Goal: Information Seeking & Learning: Learn about a topic

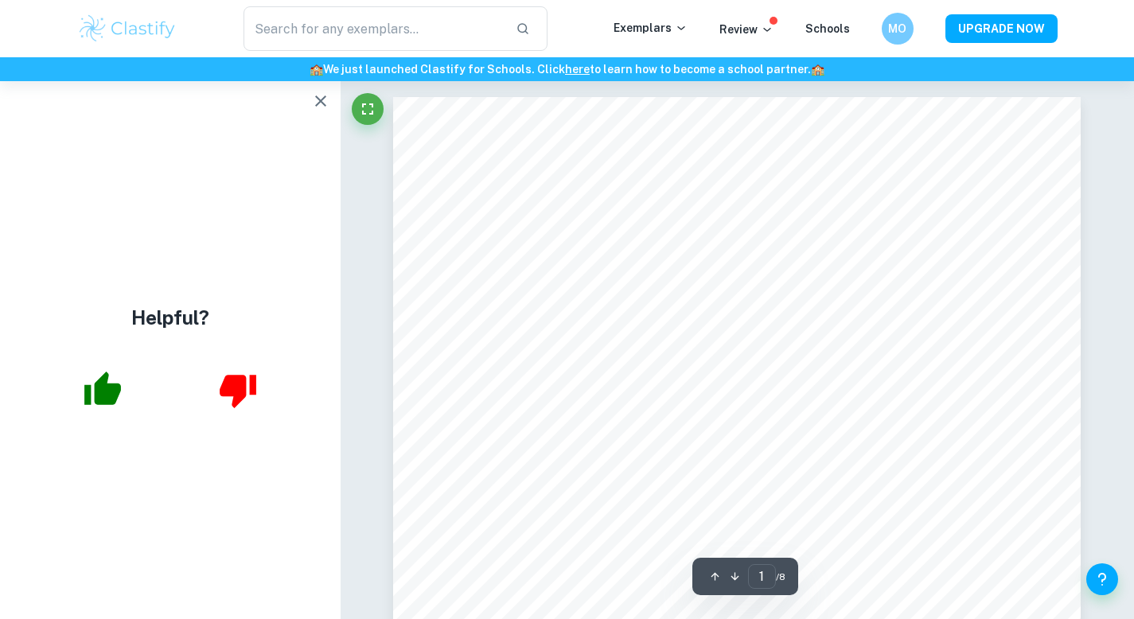
scroll to position [437, 0]
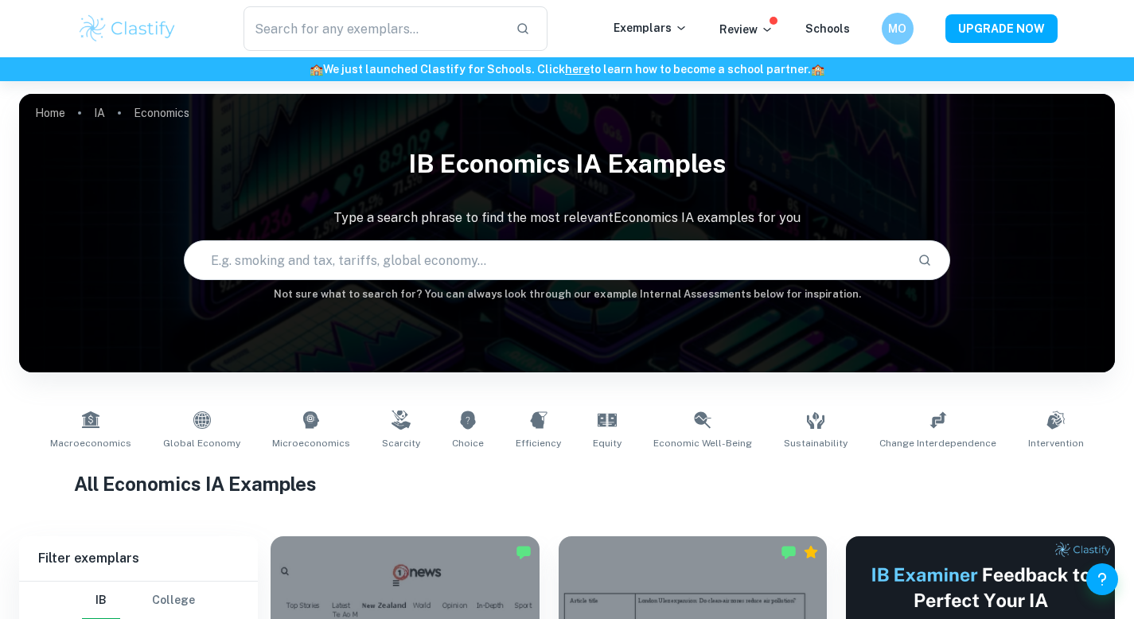
scroll to position [325, 0]
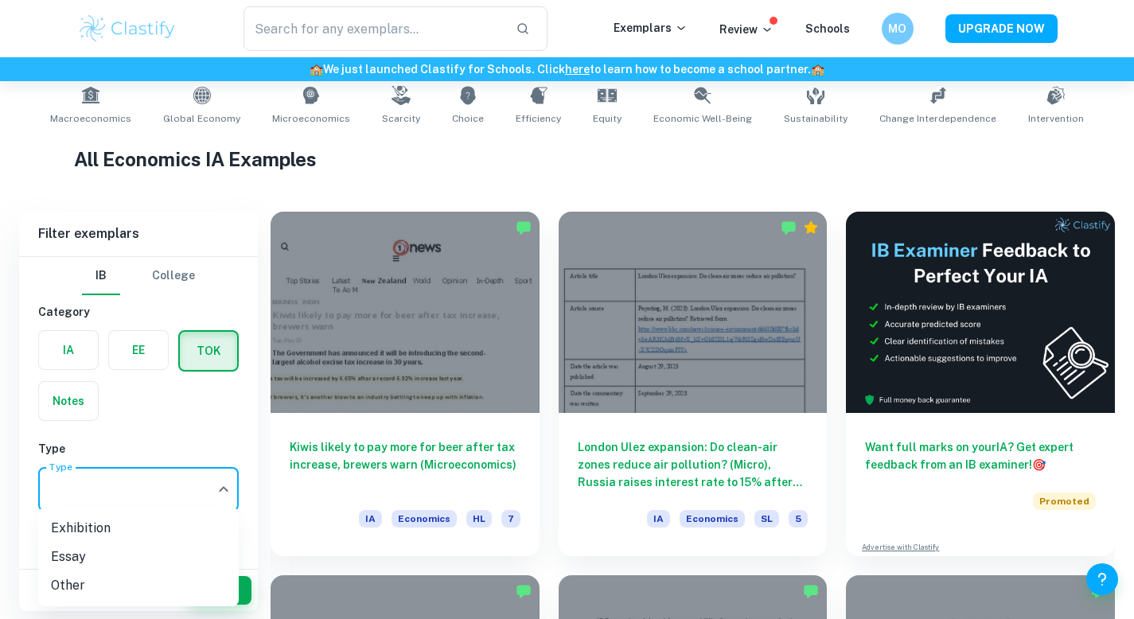
click at [183, 376] on body "We value your privacy We use cookies to enhance your browsing experience, serve…" at bounding box center [567, 65] width 1134 height 619
click at [101, 549] on li "Essay" at bounding box center [138, 557] width 201 height 29
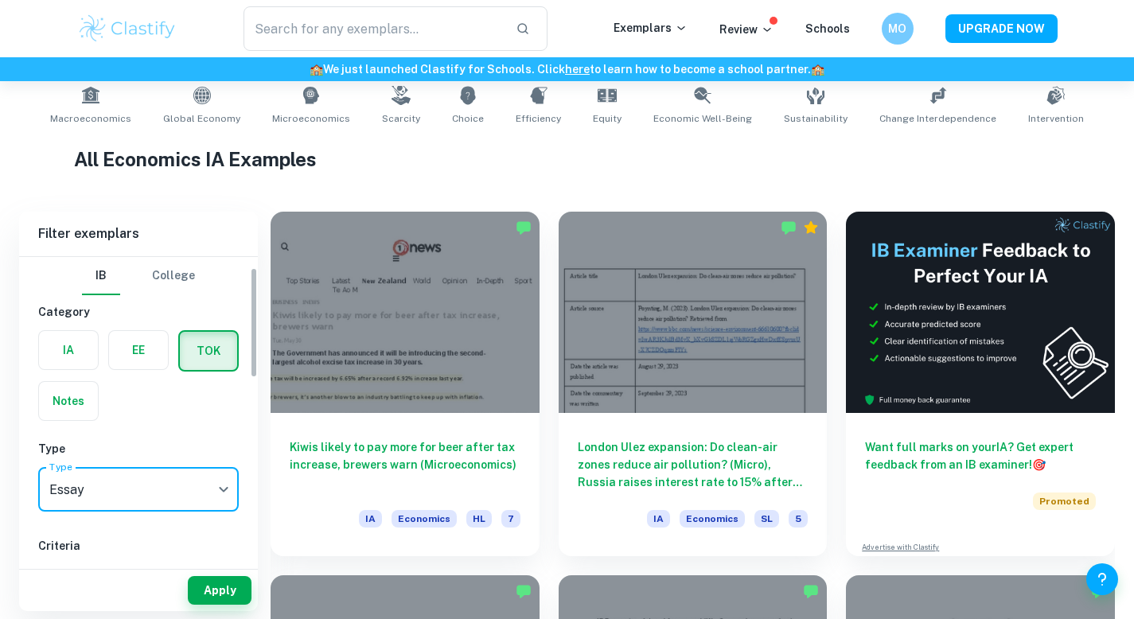
scroll to position [210, 0]
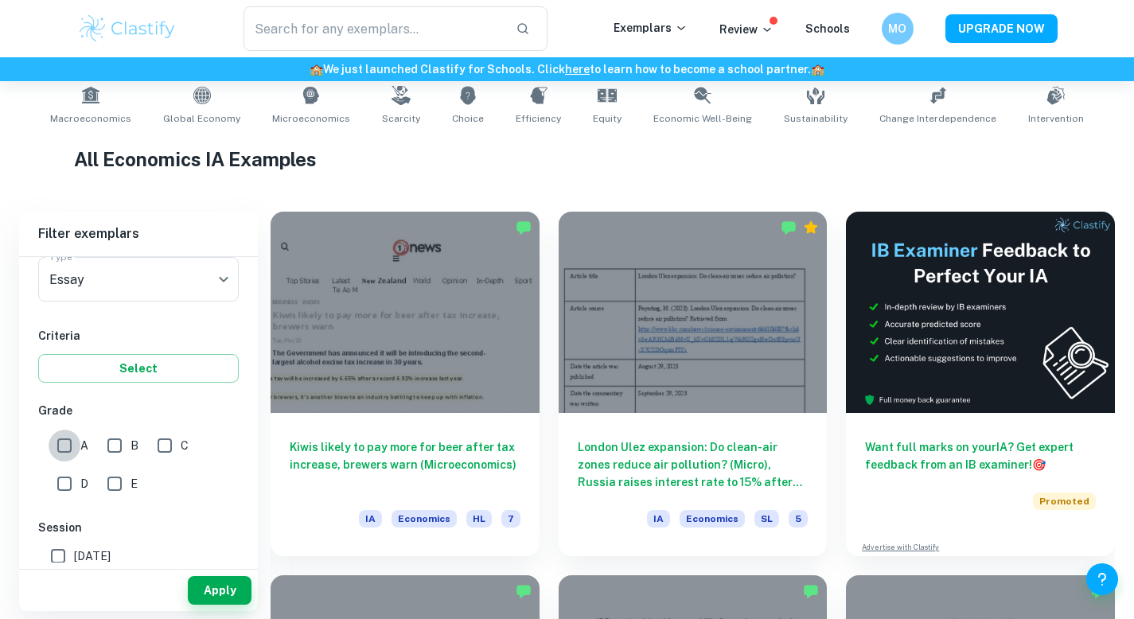
click at [67, 445] on input "A" at bounding box center [65, 446] width 32 height 32
checkbox input "true"
click at [233, 592] on button "Apply" at bounding box center [220, 590] width 64 height 29
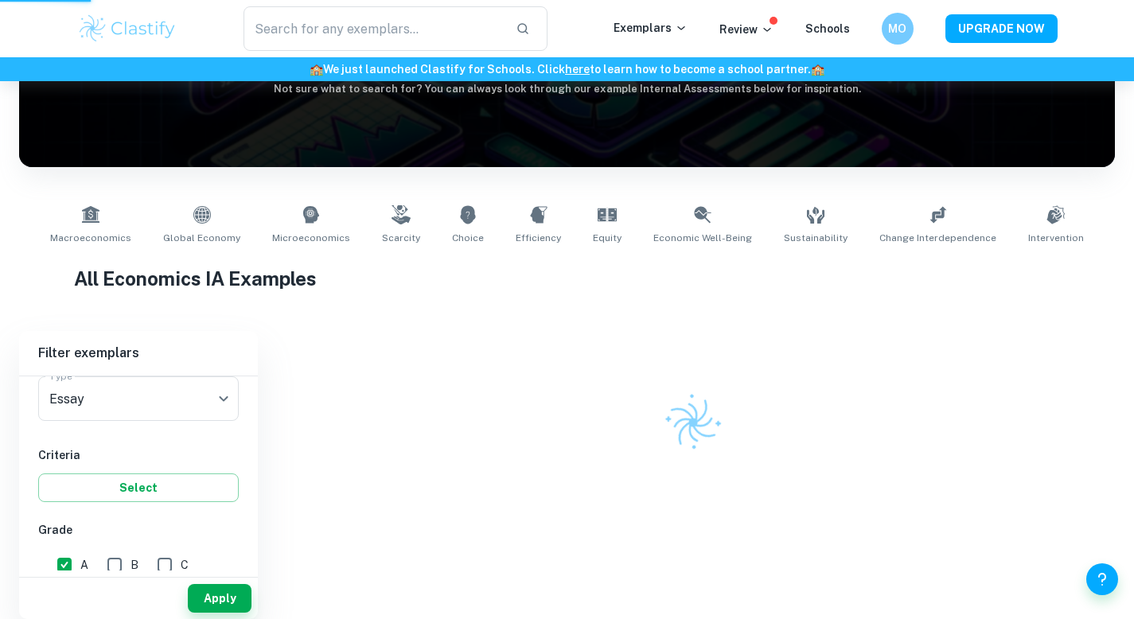
scroll to position [158, 0]
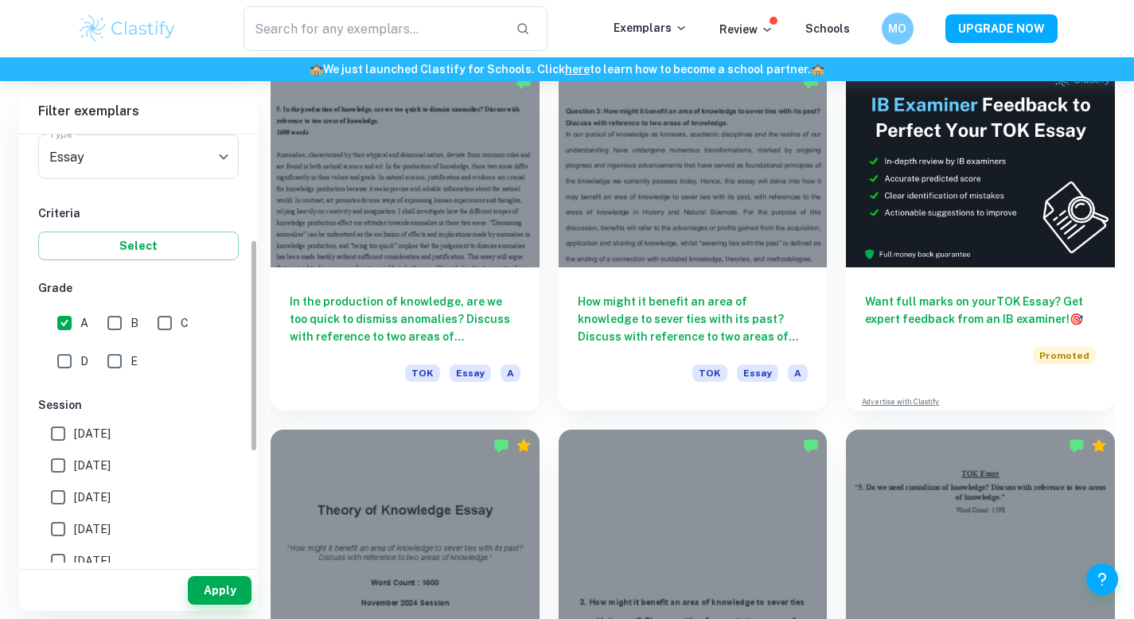
scroll to position [221, 0]
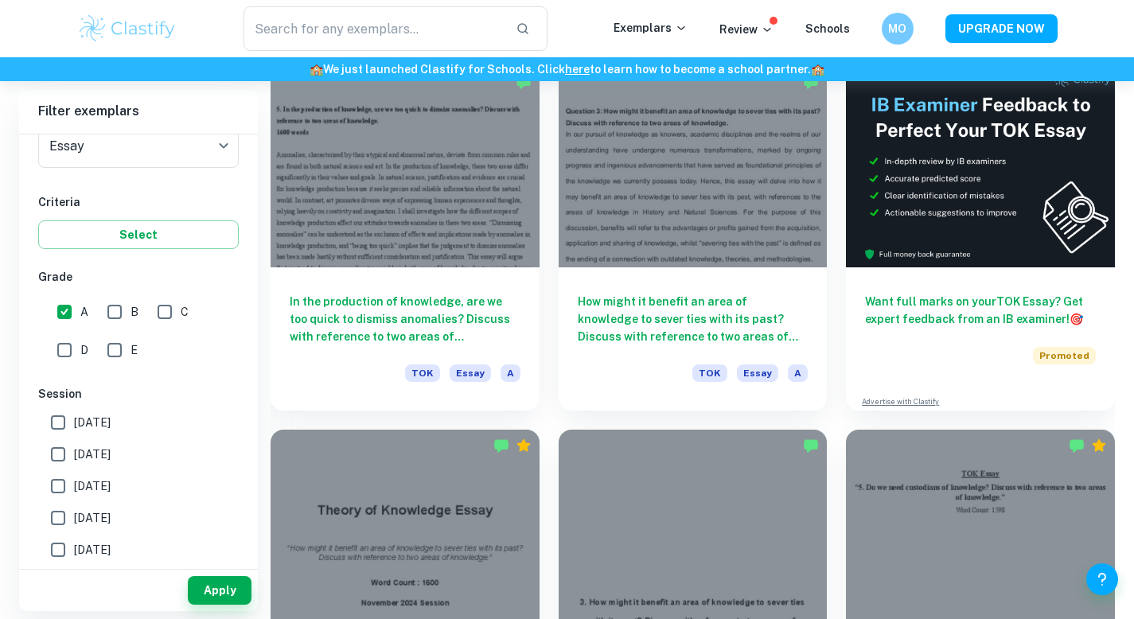
click at [99, 420] on span "[DATE]" at bounding box center [92, 423] width 37 height 18
click at [74, 420] on input "[DATE]" at bounding box center [58, 423] width 32 height 32
checkbox input "true"
click at [104, 462] on span "[DATE]" at bounding box center [92, 455] width 37 height 18
click at [74, 462] on input "[DATE]" at bounding box center [58, 455] width 32 height 32
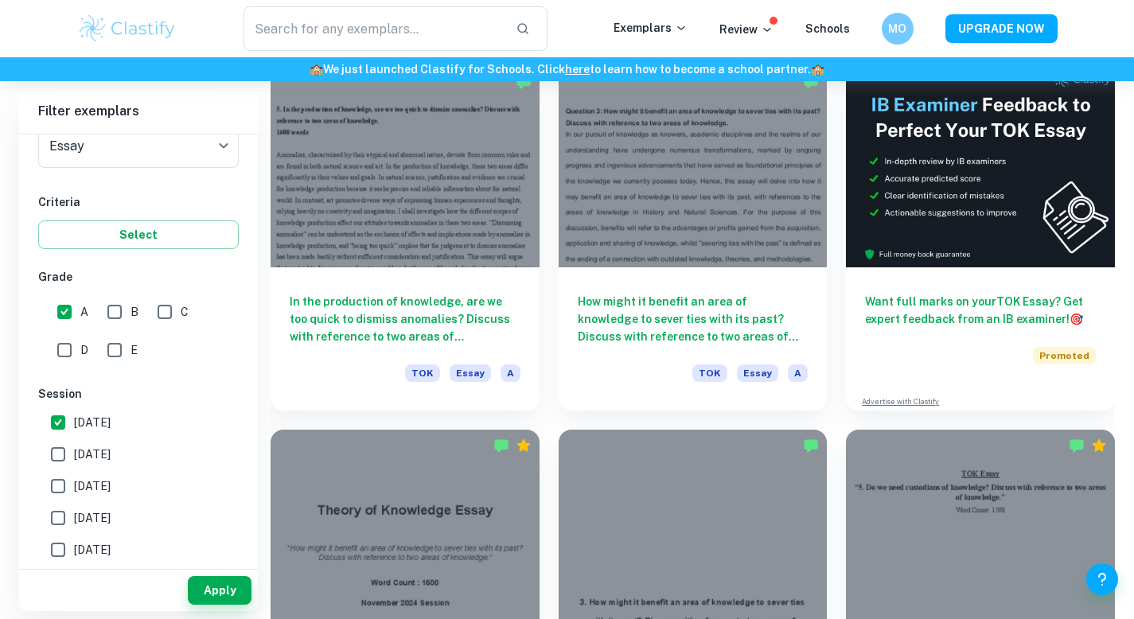
checkbox input "true"
click at [230, 590] on button "Apply" at bounding box center [220, 590] width 64 height 29
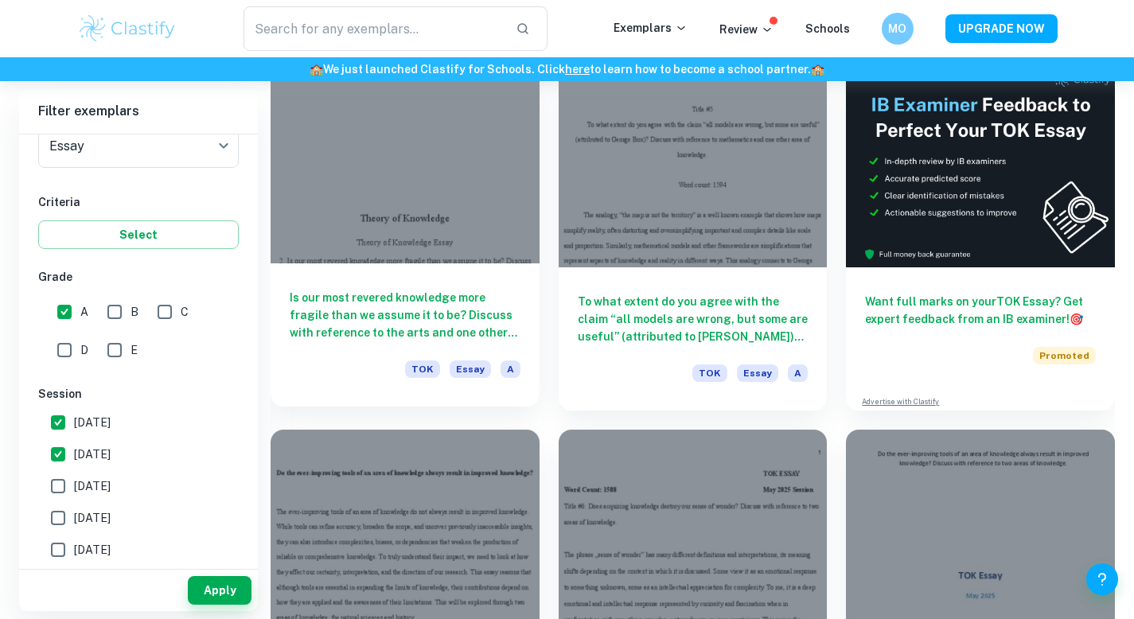
scroll to position [163, 0]
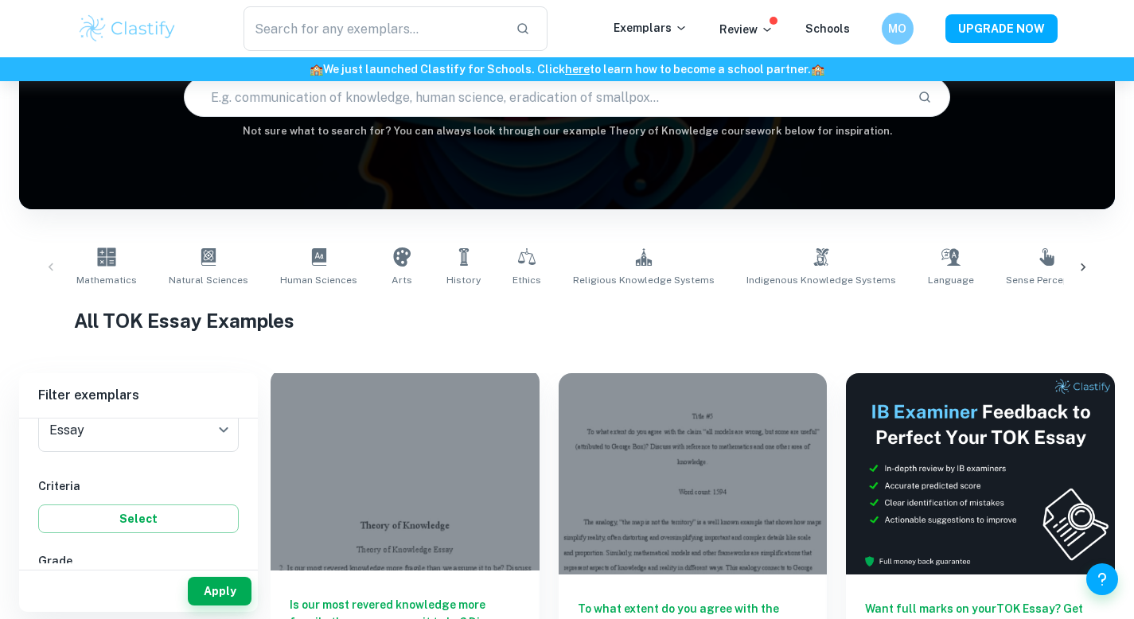
click at [441, 434] on div at bounding box center [405, 469] width 269 height 201
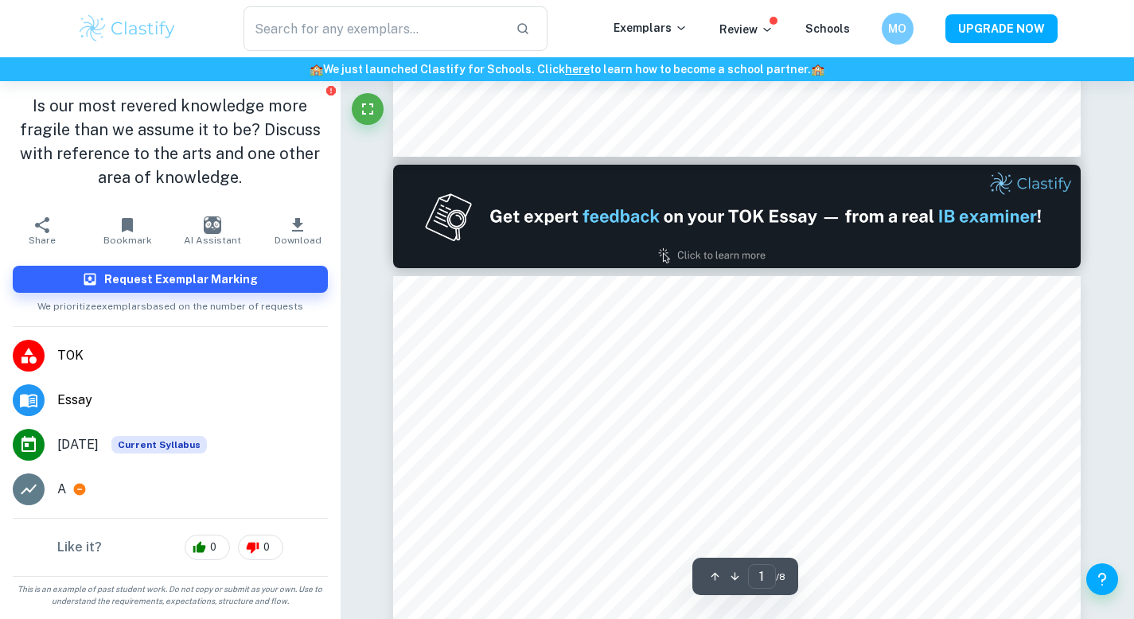
type input "2"
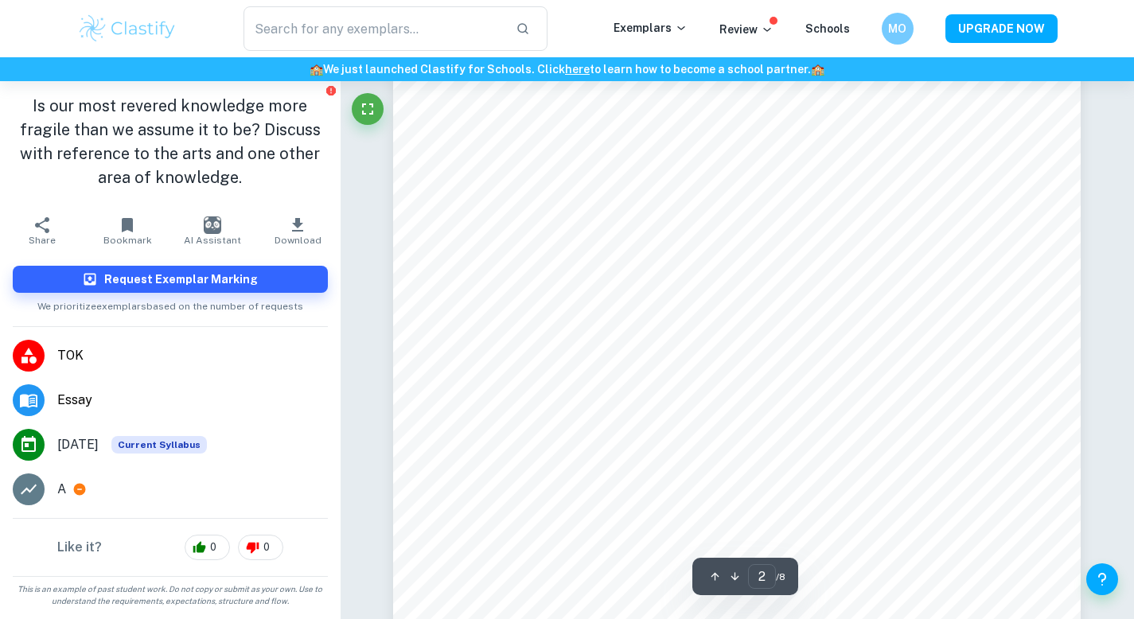
scroll to position [1153, 0]
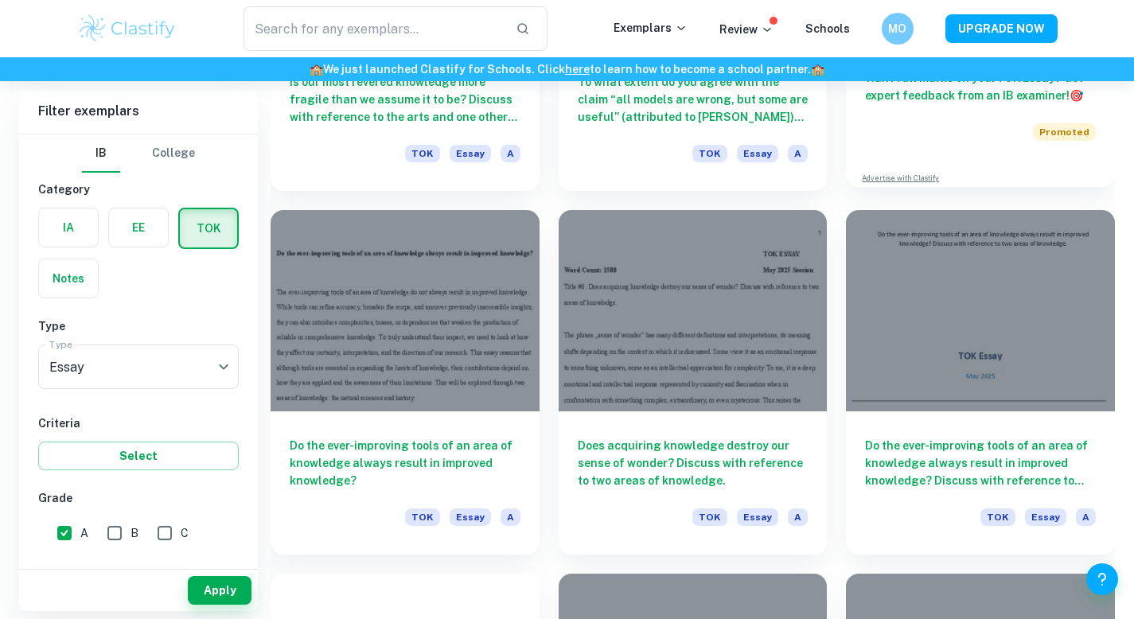
scroll to position [817, 0]
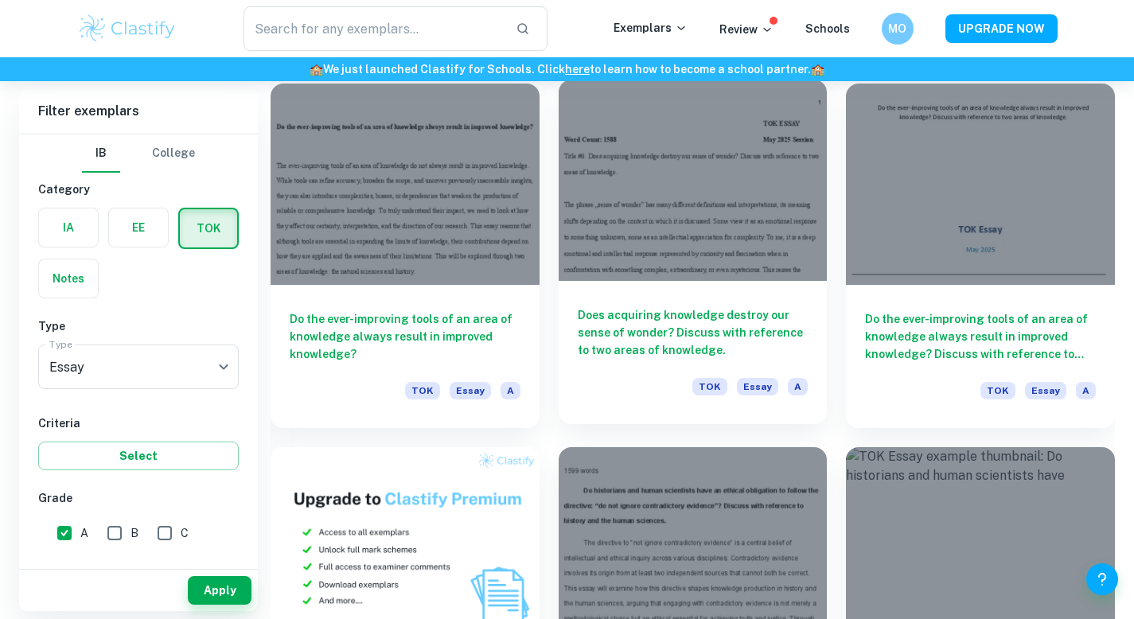
click at [739, 258] on div at bounding box center [693, 180] width 269 height 201
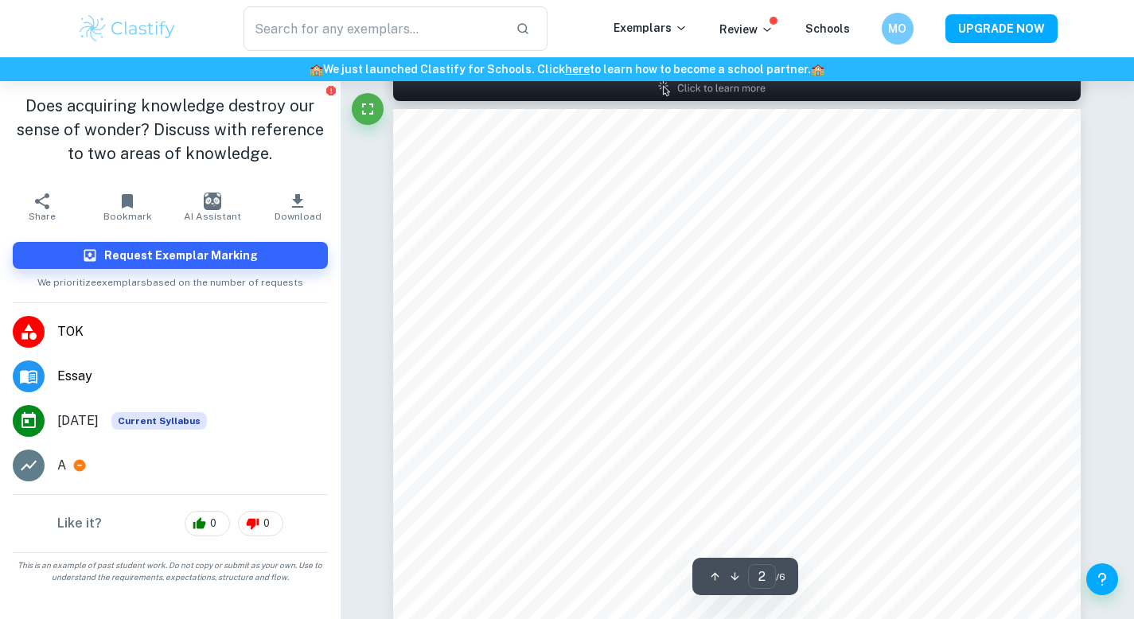
scroll to position [1477, 0]
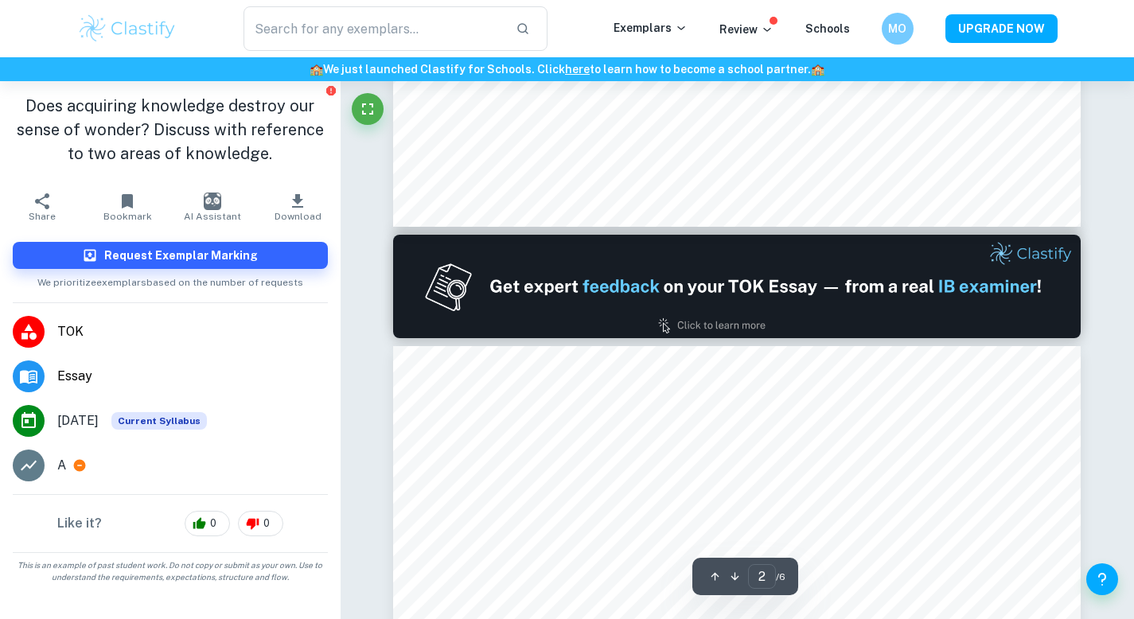
type input "1"
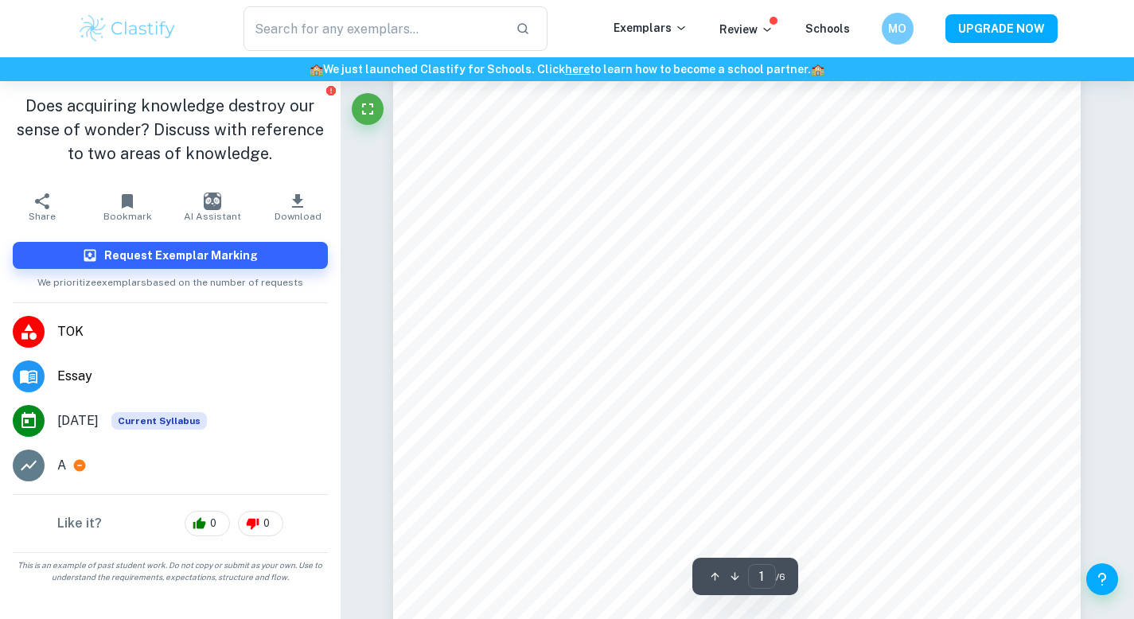
scroll to position [0, 0]
